Goal: Check status: Check status

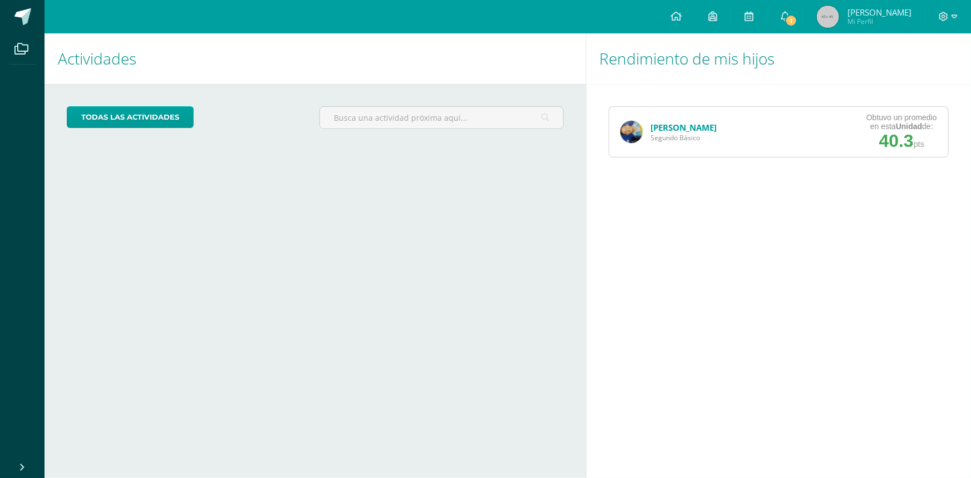
click at [694, 125] on link "[PERSON_NAME]" at bounding box center [684, 127] width 66 height 11
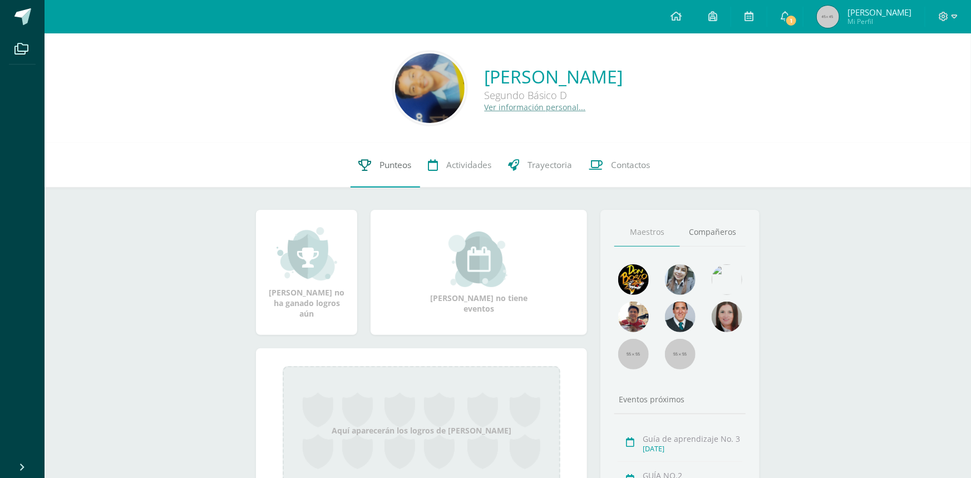
click at [386, 164] on span "Punteos" at bounding box center [396, 165] width 32 height 12
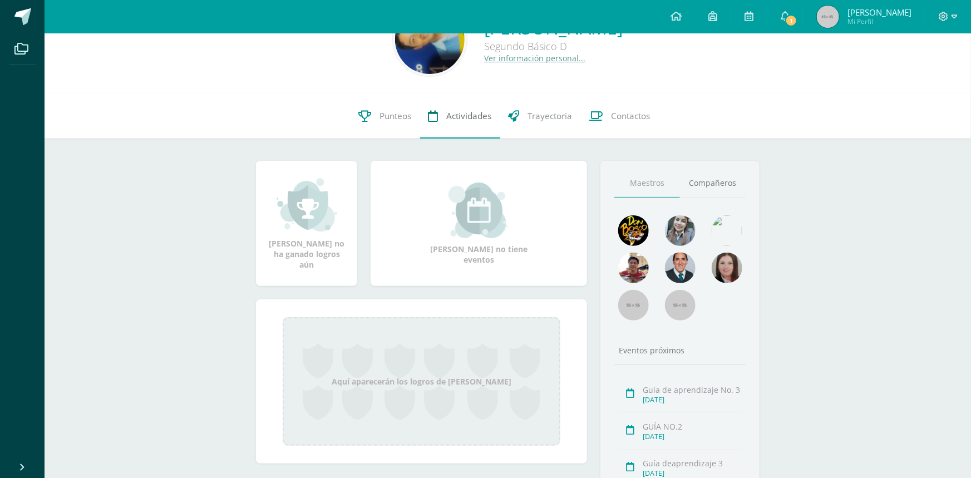
scroll to position [75, 0]
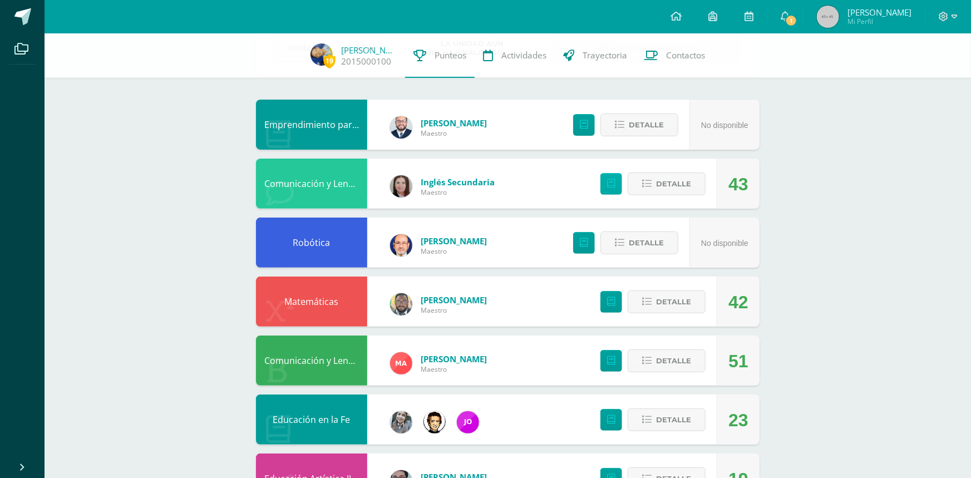
scroll to position [77, 0]
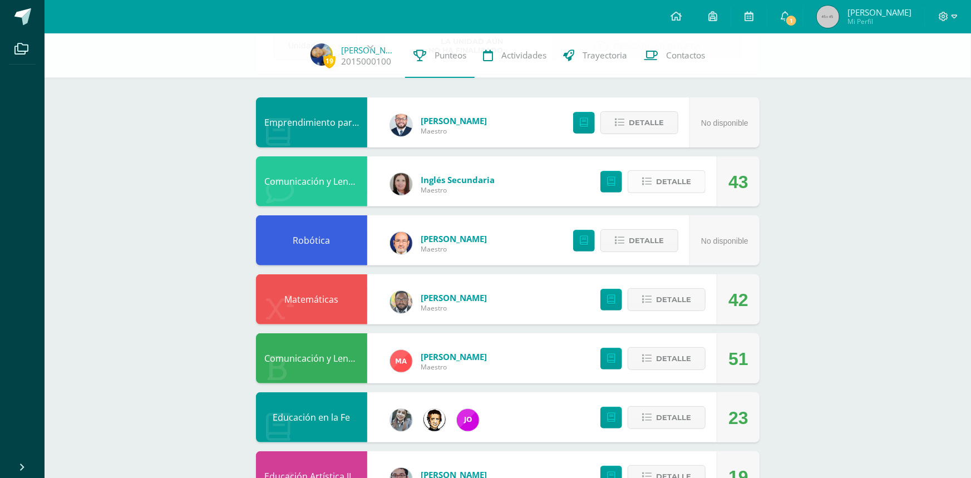
click at [647, 183] on icon at bounding box center [646, 181] width 9 height 9
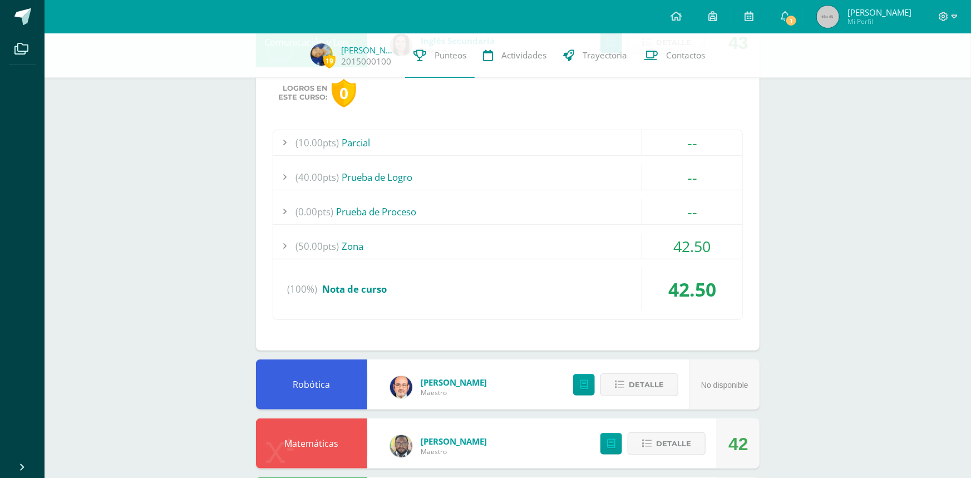
scroll to position [211, 0]
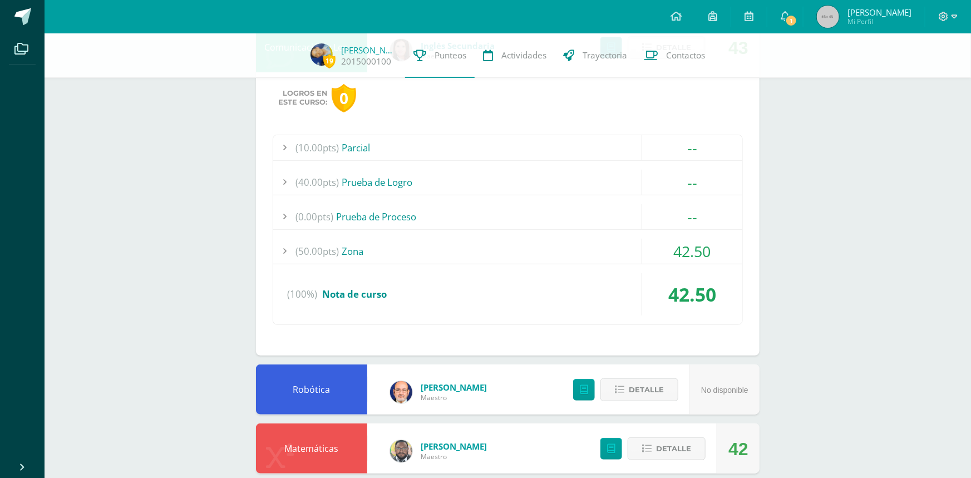
click at [288, 250] on div at bounding box center [284, 251] width 22 height 25
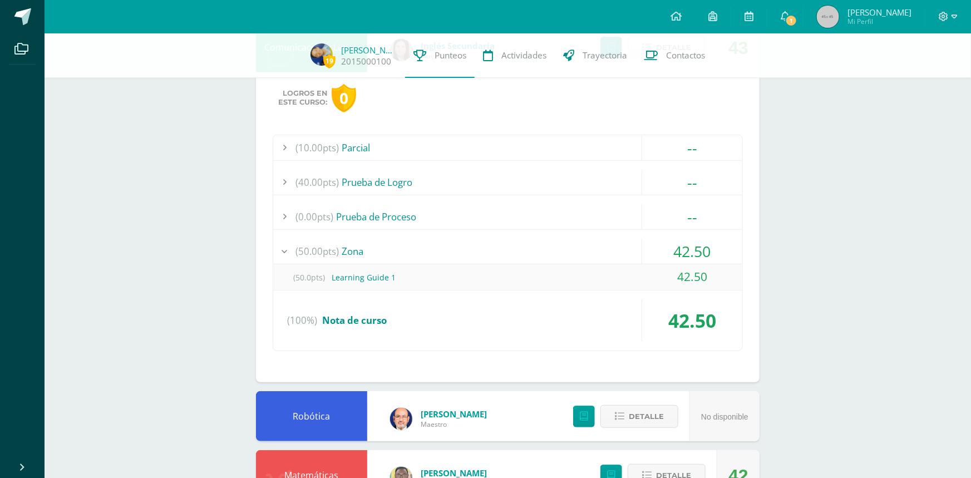
click at [288, 250] on div at bounding box center [284, 251] width 22 height 25
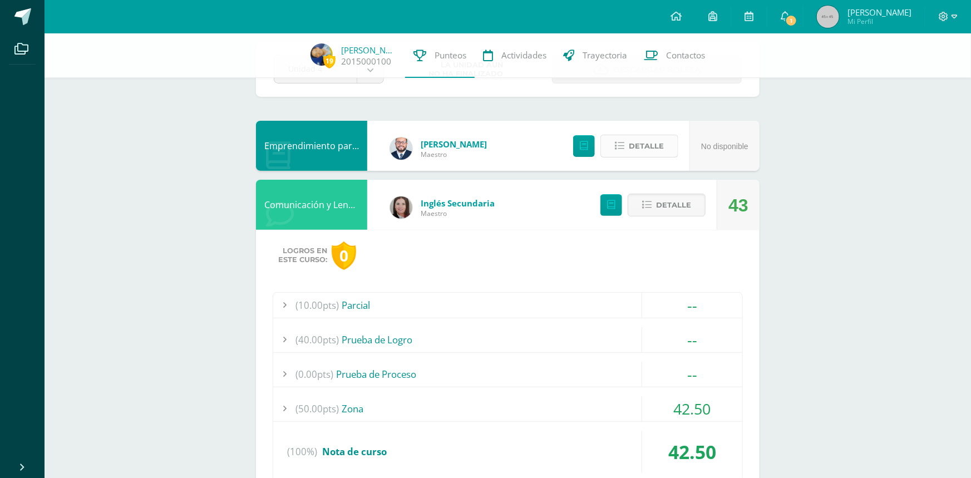
scroll to position [36, 0]
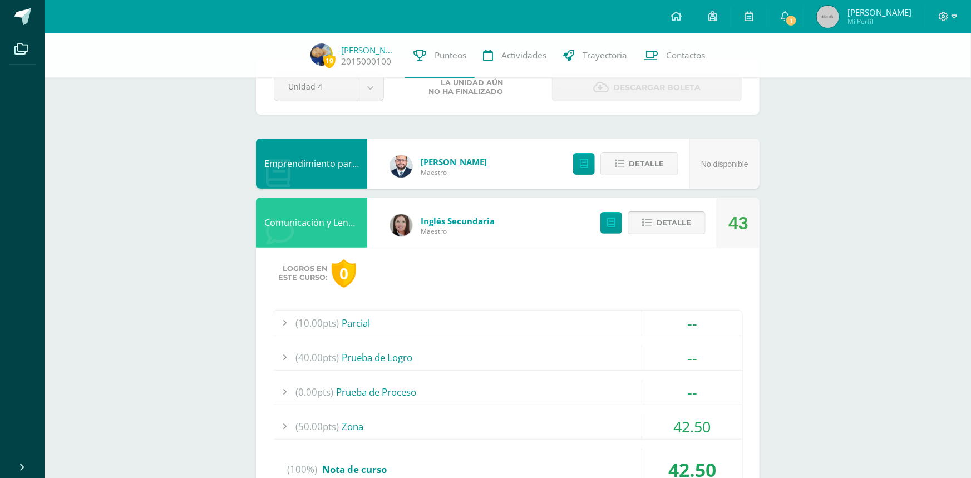
click at [643, 215] on button "Detalle" at bounding box center [666, 222] width 78 height 23
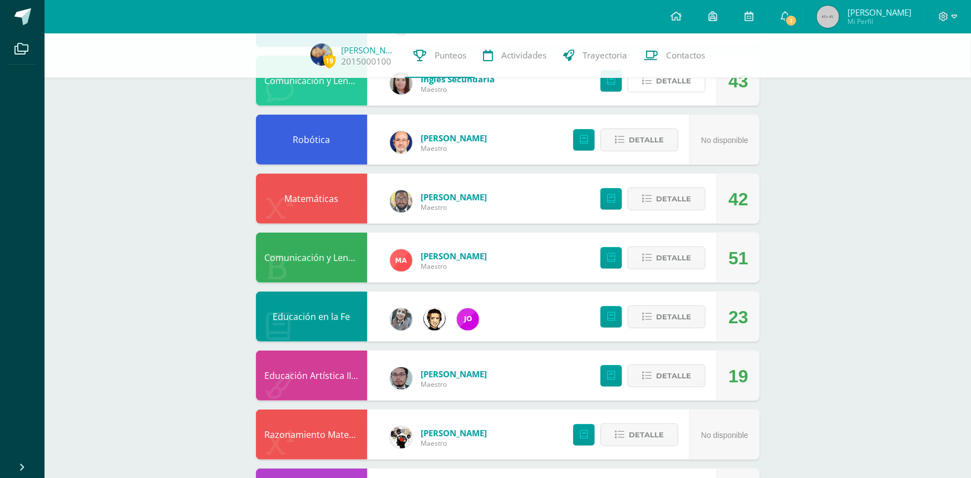
scroll to position [185, 0]
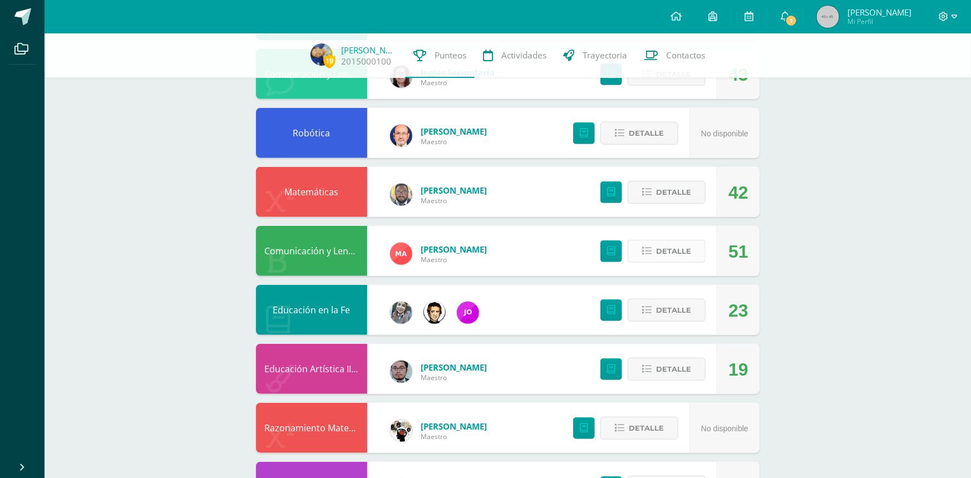
click at [642, 251] on button "Detalle" at bounding box center [666, 251] width 78 height 23
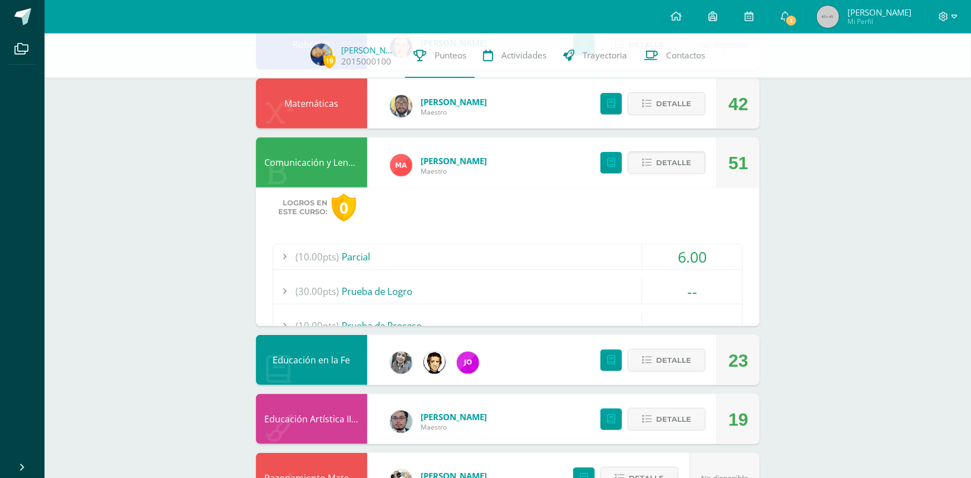
scroll to position [275, 0]
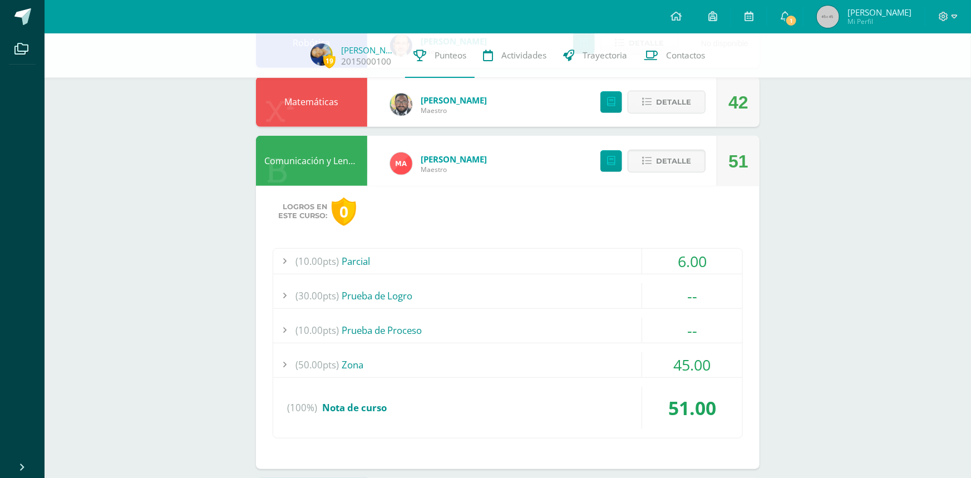
click at [284, 373] on div at bounding box center [284, 364] width 22 height 25
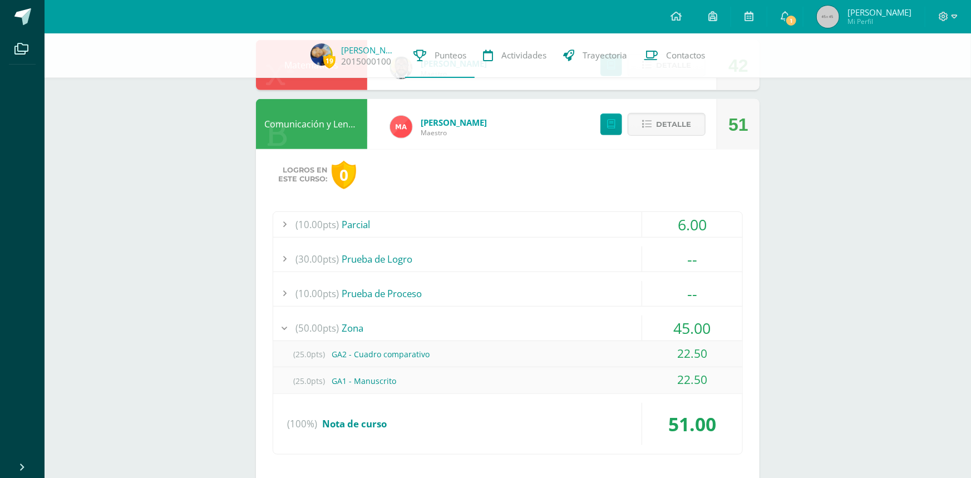
scroll to position [319, 0]
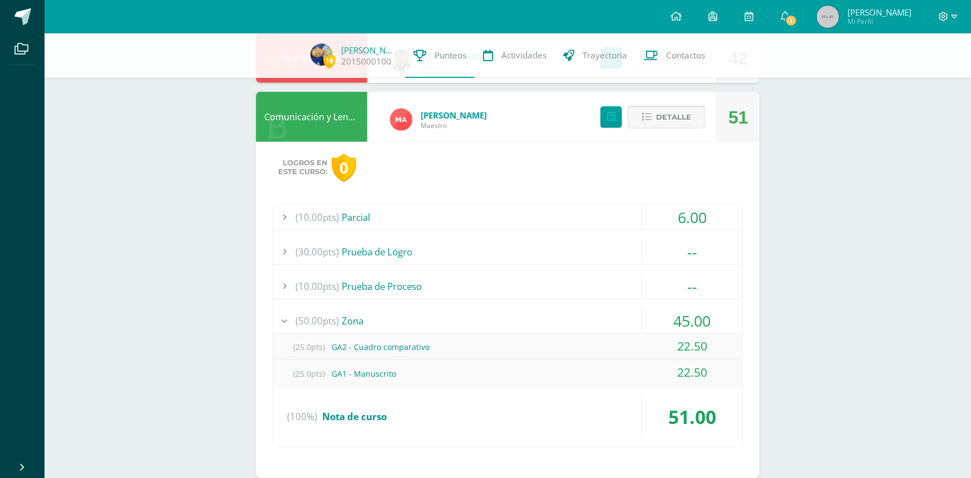
click at [643, 120] on icon at bounding box center [646, 116] width 9 height 9
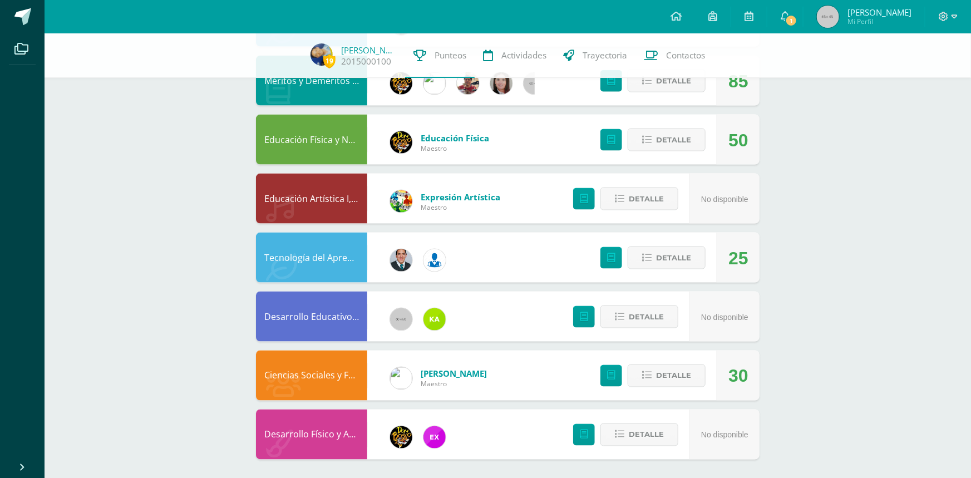
scroll to position [712, 0]
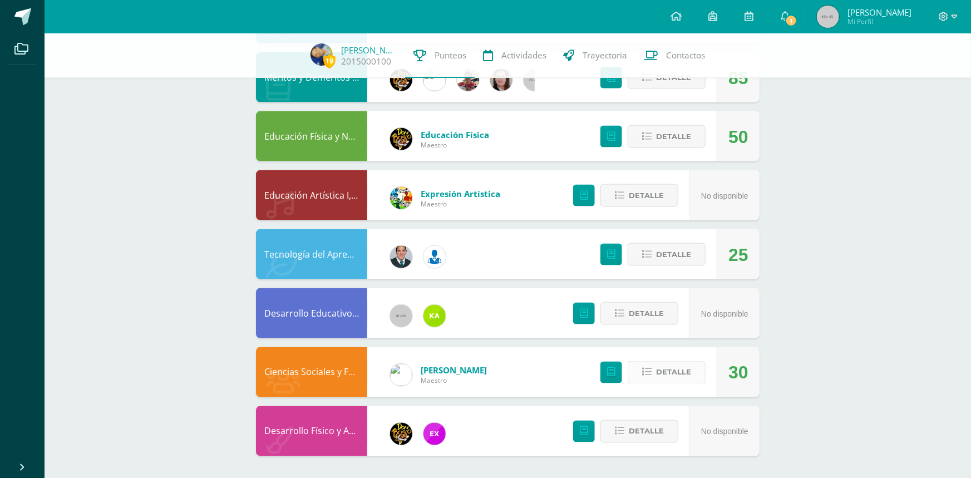
click at [651, 368] on icon at bounding box center [646, 372] width 9 height 9
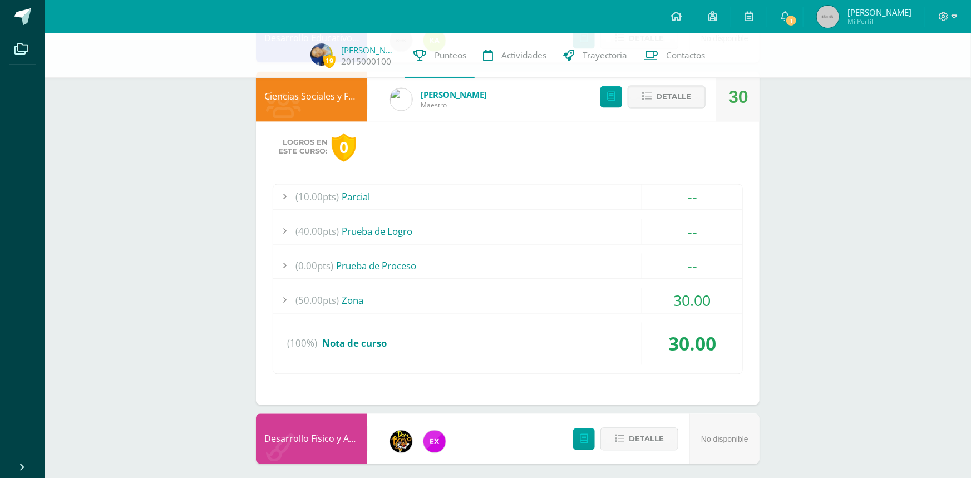
scroll to position [995, 0]
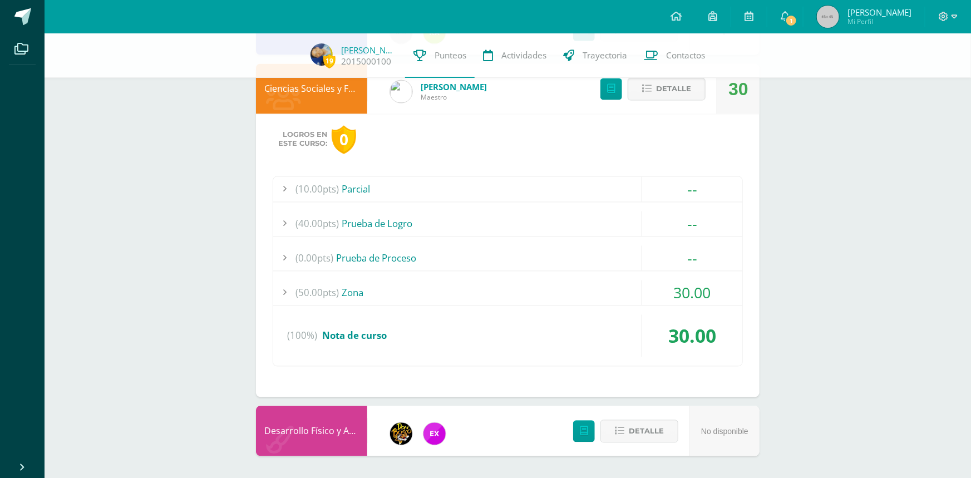
click at [285, 293] on div at bounding box center [284, 292] width 22 height 25
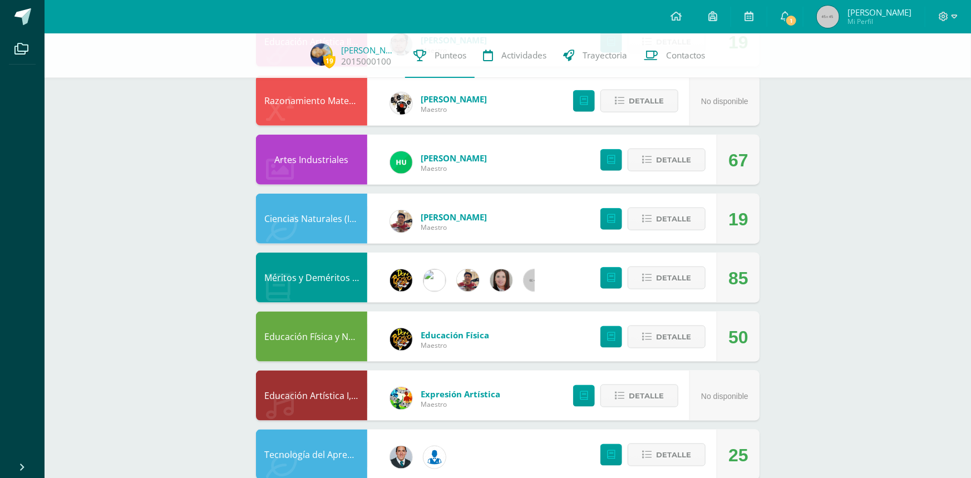
scroll to position [0, 0]
